Goal: Ask a question

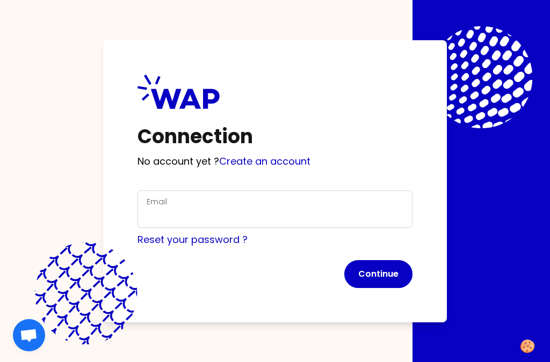
scroll to position [29, 0]
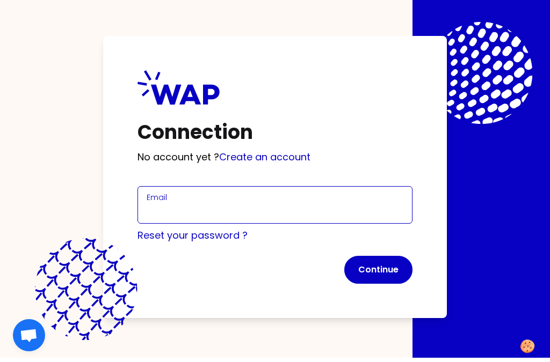
click at [184, 204] on input "Email" at bounding box center [275, 211] width 257 height 15
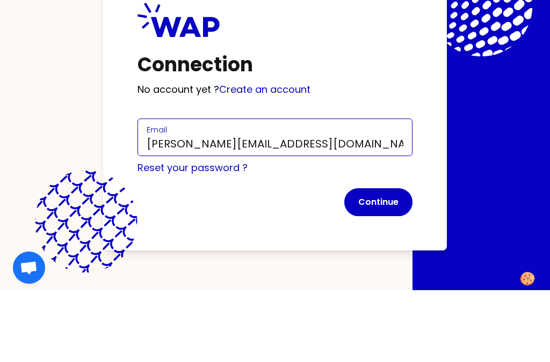
click at [378, 256] on button "Continue" at bounding box center [378, 270] width 68 height 28
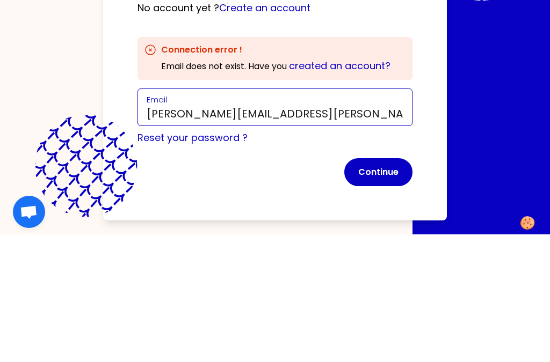
click at [339, 230] on input "mathis.noirot@icloud.com" at bounding box center [275, 237] width 257 height 15
click at [378, 282] on button "Continue" at bounding box center [378, 296] width 68 height 28
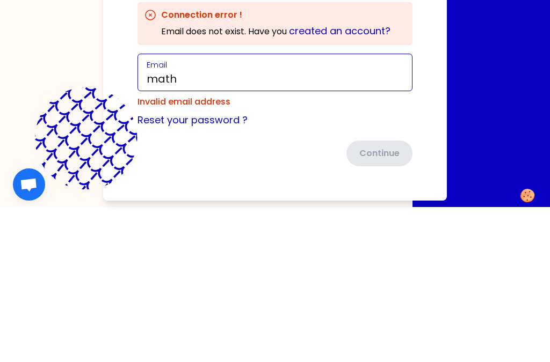
type input "mat"
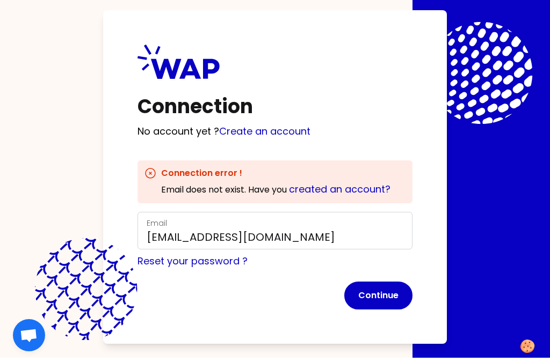
click at [400, 286] on button "Continue" at bounding box center [378, 296] width 68 height 28
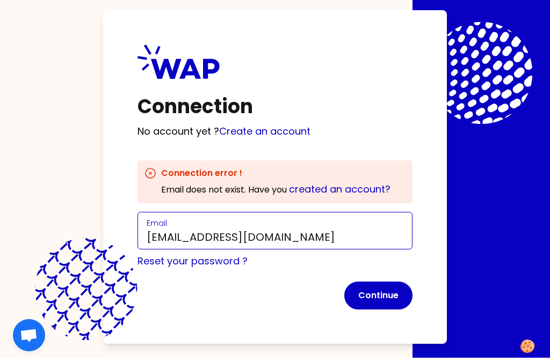
click at [393, 230] on input "vertex_degeler.0f@icloud.com" at bounding box center [275, 237] width 257 height 15
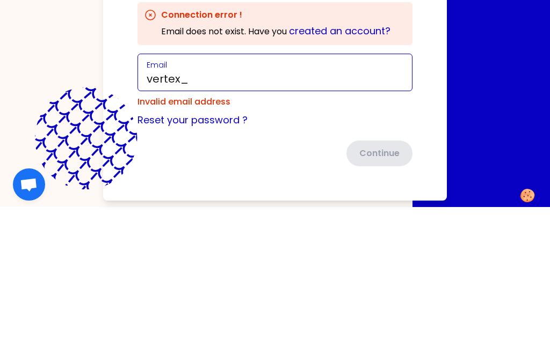
type input "vertex"
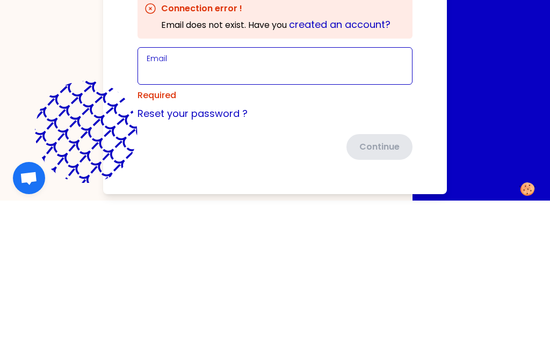
scroll to position [0, 0]
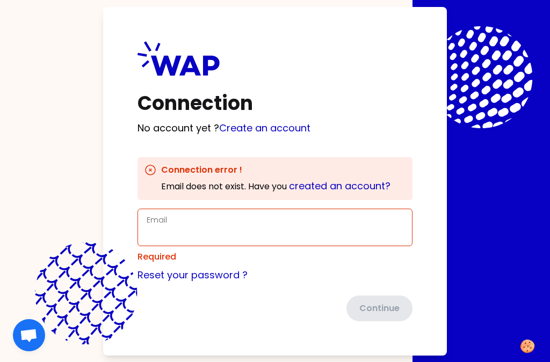
click at [166, 76] on icon at bounding box center [178, 58] width 82 height 34
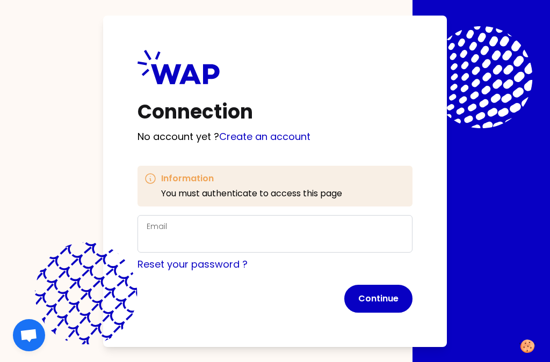
click at [21, 339] on span "Ouvrir le chat" at bounding box center [29, 336] width 18 height 15
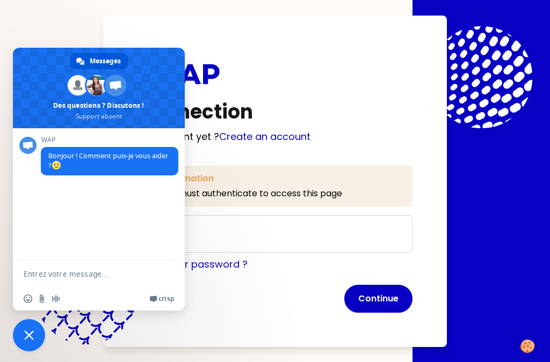
click at [44, 164] on span "Bonjour ! Comment puis-je vous aider ?" at bounding box center [109, 161] width 137 height 28
click at [36, 283] on textarea "Entrez votre message..." at bounding box center [88, 273] width 129 height 27
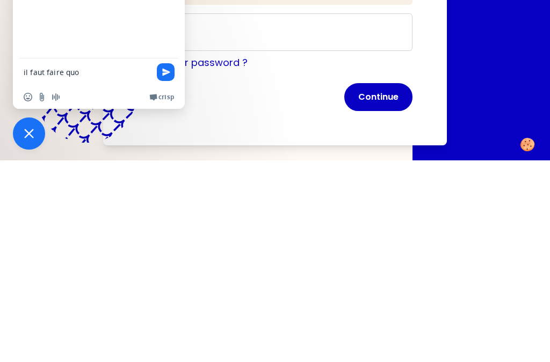
type textarea "il faut faire quoi"
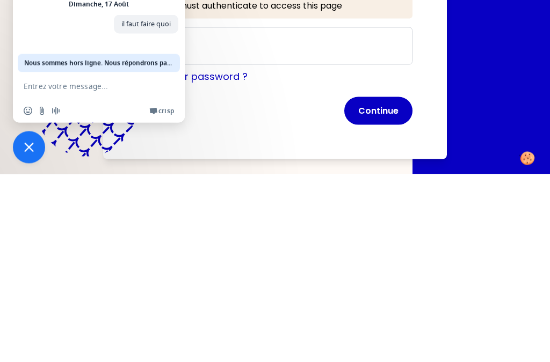
click at [445, 46] on div "Connection No account yet ? Create an account Information You must authenticate…" at bounding box center [275, 182] width 344 height 332
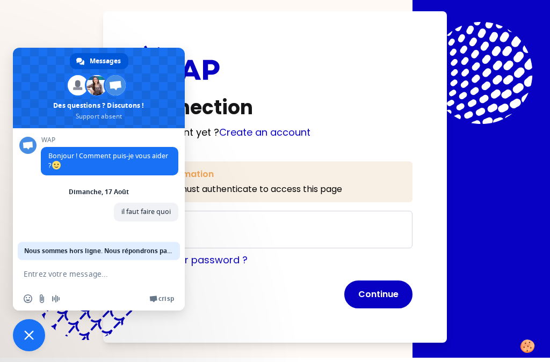
click at [19, 334] on span "Fermer le chat" at bounding box center [29, 335] width 32 height 32
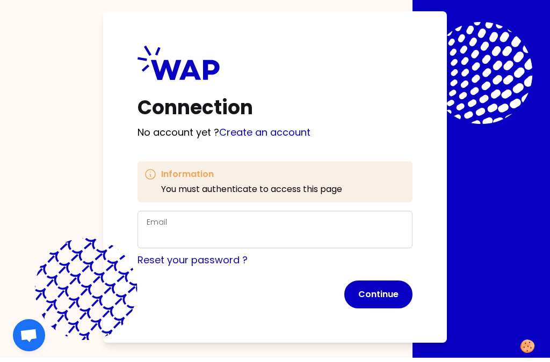
click at [531, 345] on img at bounding box center [527, 346] width 16 height 13
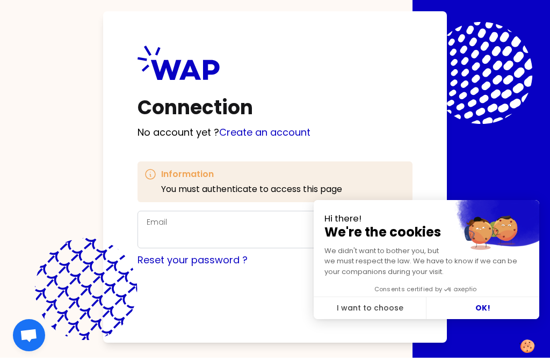
click at [494, 312] on button "OK!" at bounding box center [482, 308] width 113 height 23
checkbox input "true"
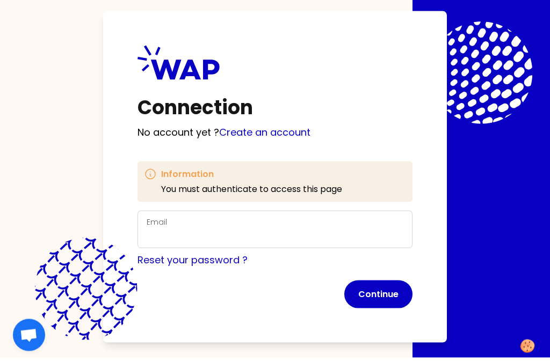
scroll to position [33, 0]
